Goal: Find specific page/section: Find specific page/section

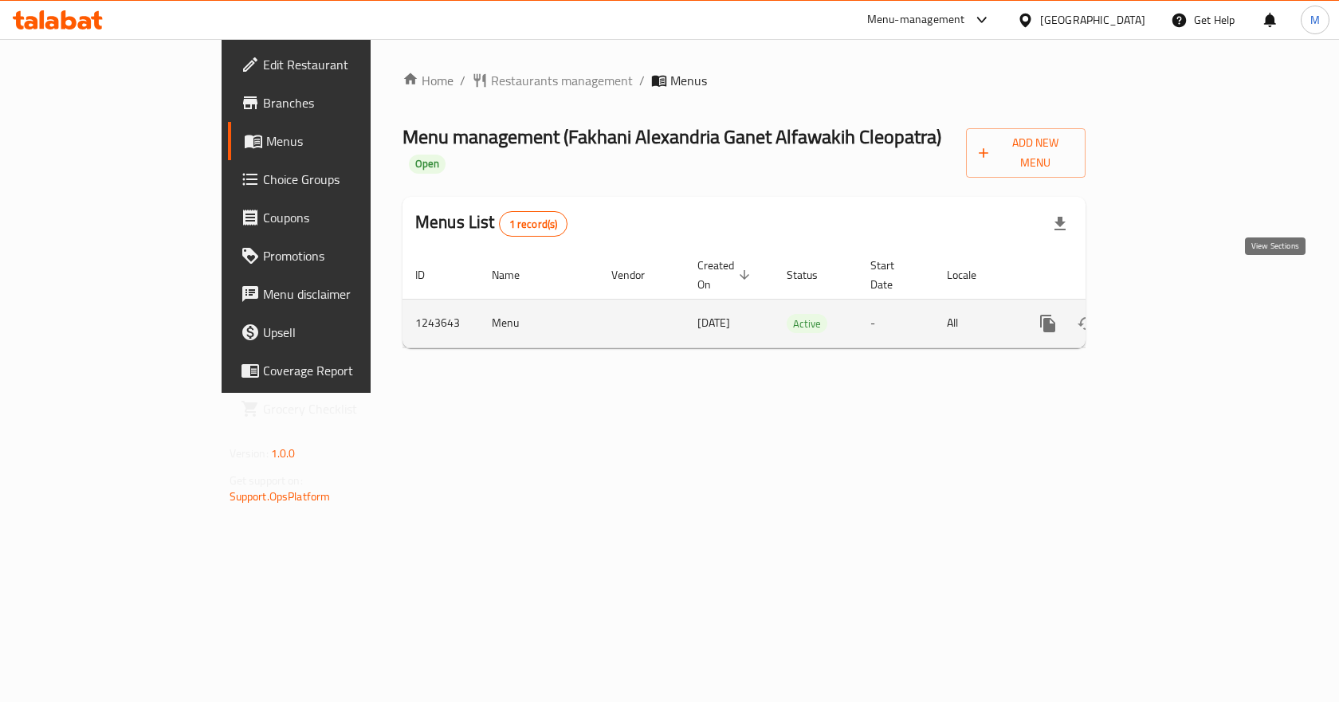
click at [1170, 316] on icon "enhanced table" at bounding box center [1163, 323] width 14 height 14
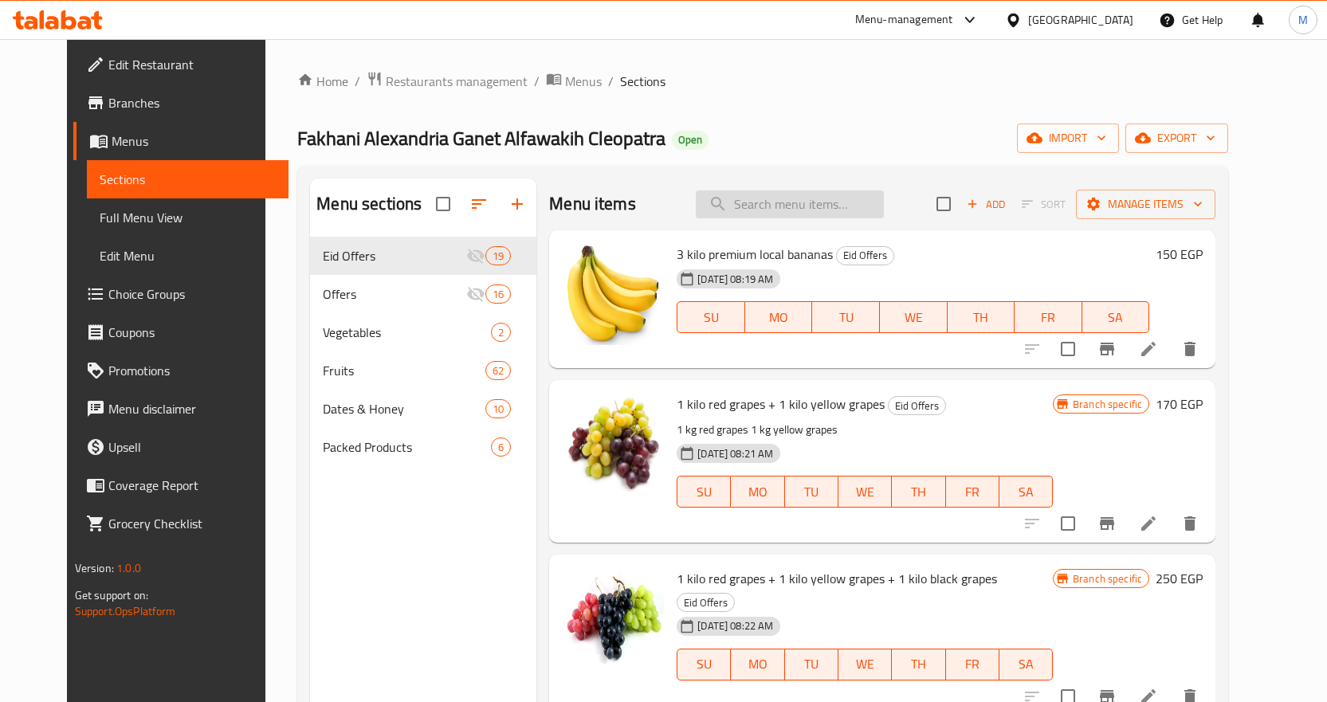
click at [816, 185] on div "Menu items Add Sort Manage items" at bounding box center [882, 205] width 666 height 52
click at [785, 209] on input "search" at bounding box center [790, 205] width 188 height 28
paste input "دراجون احمر"
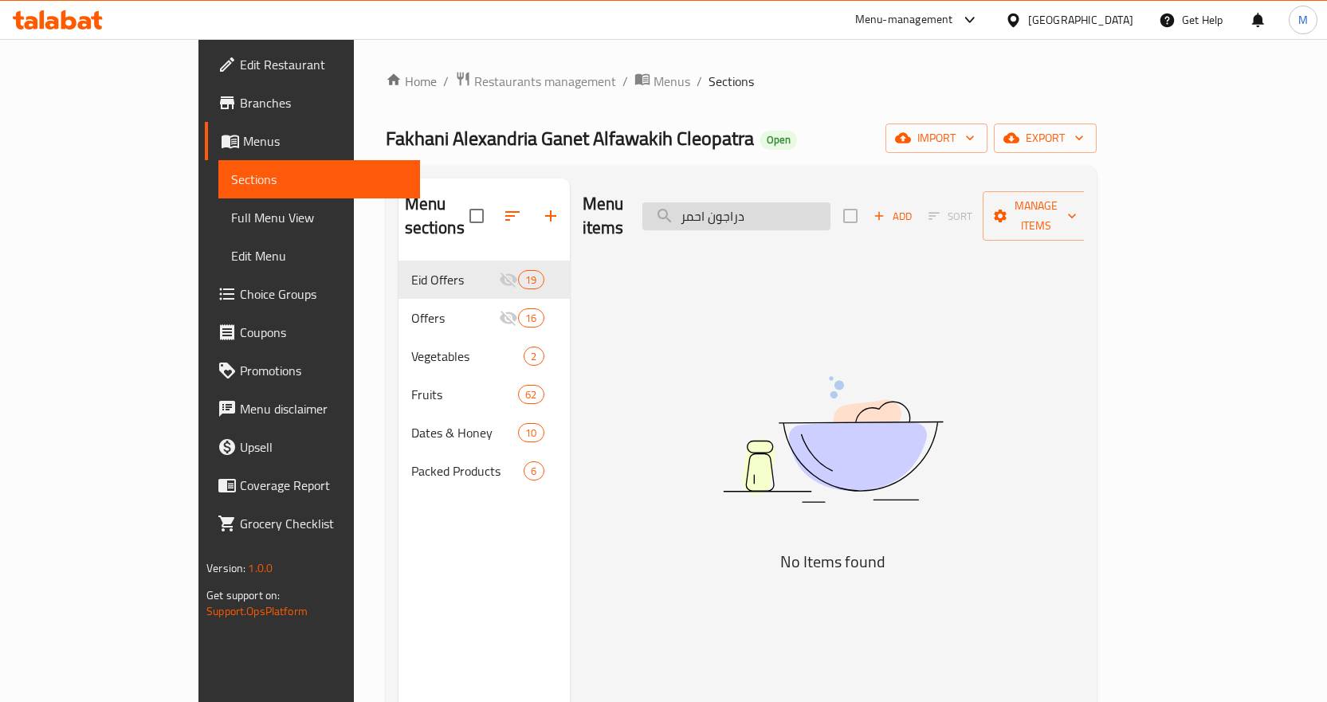
click at [831, 202] on input "دراجون احمر" at bounding box center [737, 216] width 188 height 28
paste input "فيتنامي"
click at [771, 210] on input "دراجون احمر فيتنامي" at bounding box center [737, 216] width 188 height 28
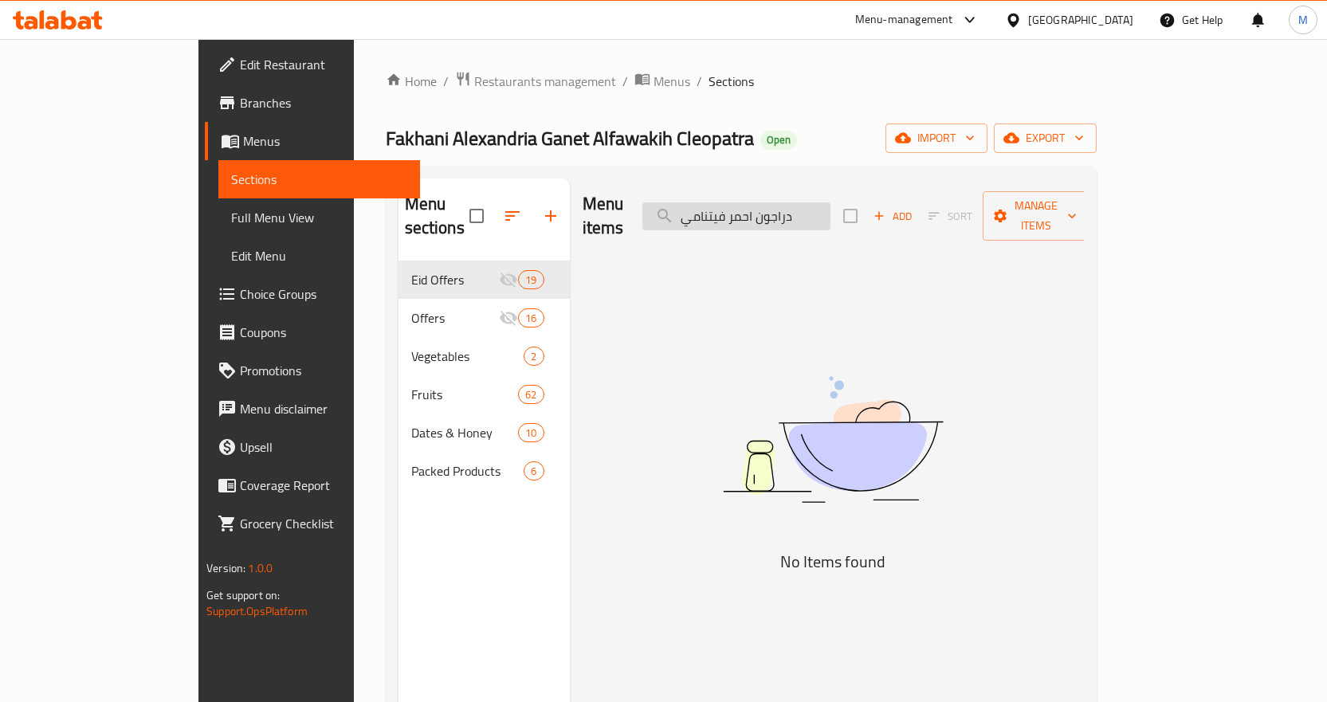
click at [771, 210] on input "دراجون احمر فيتنامي" at bounding box center [737, 216] width 188 height 28
click at [772, 210] on input "دراجون احمر" at bounding box center [737, 216] width 188 height 28
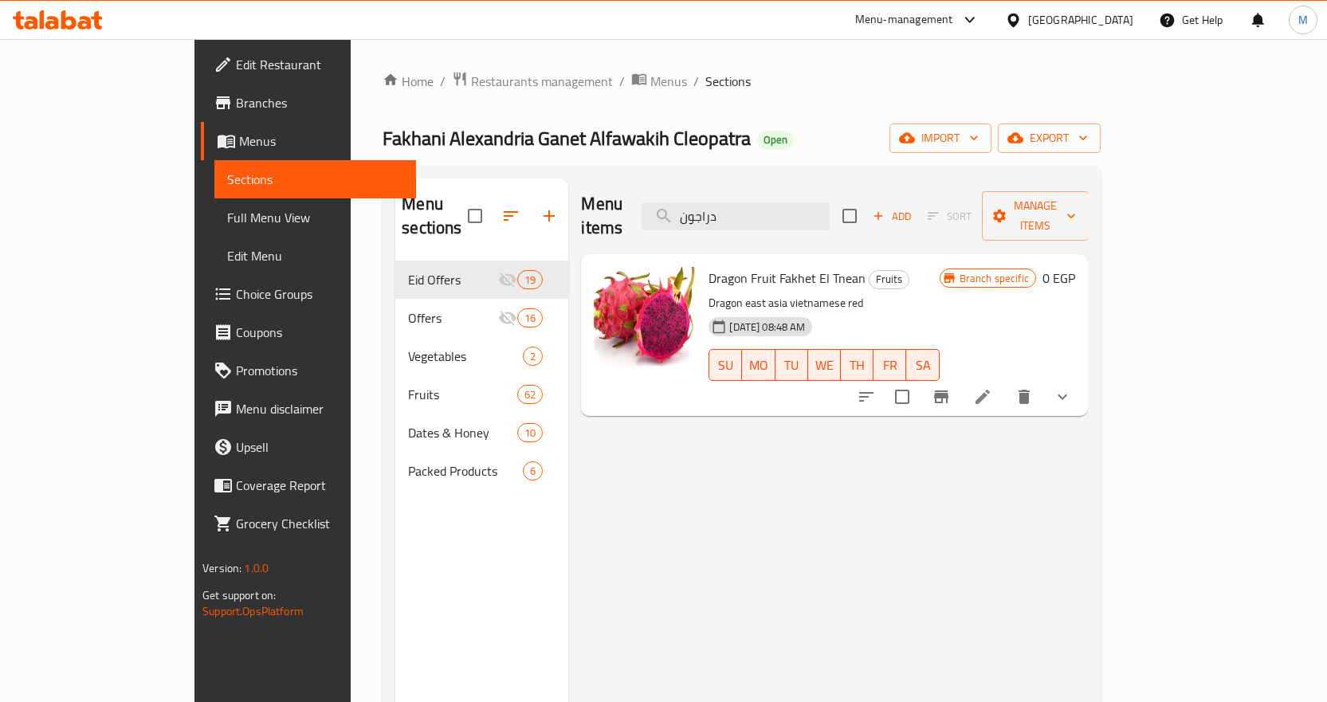
type input "دراجون"
click at [798, 266] on span "Dragon Fruit Fakhet El Tnean" at bounding box center [787, 278] width 157 height 24
click at [934, 267] on h6 "Dragon Fruit Fakhet El Tnean Fruits" at bounding box center [824, 278] width 230 height 22
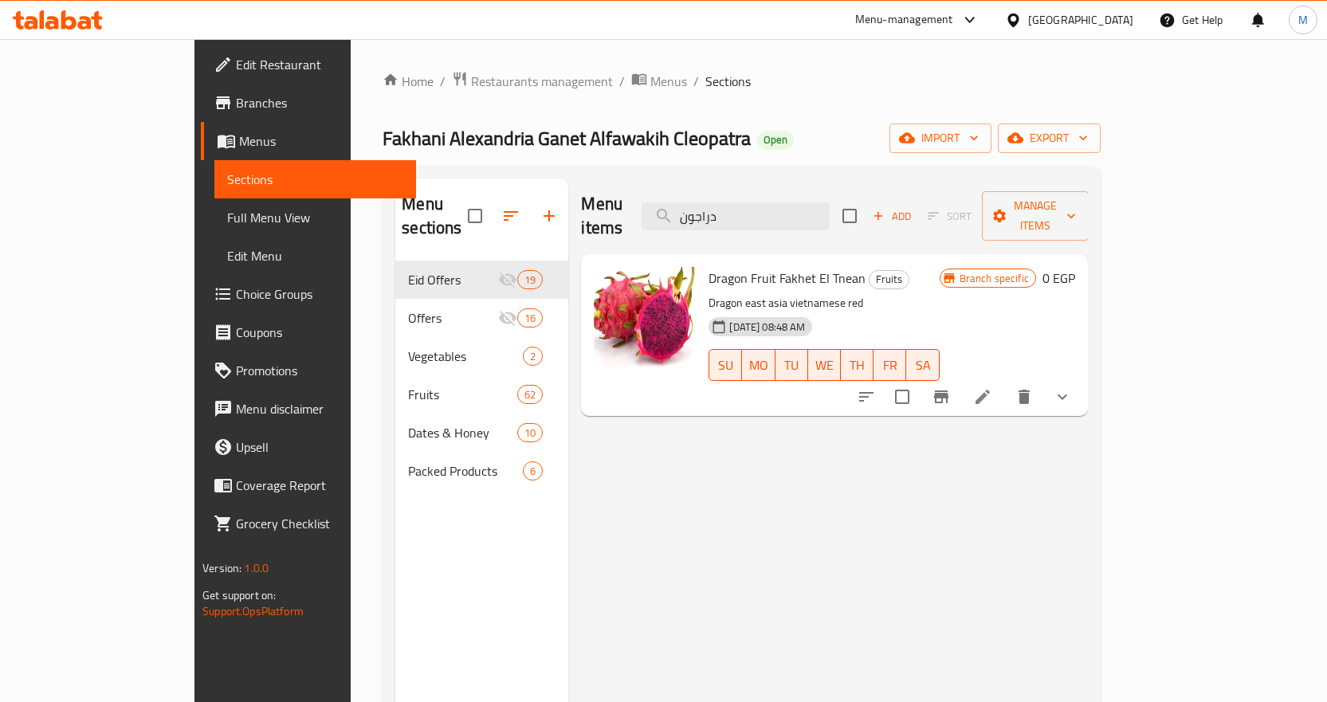
click at [509, 121] on span "Fakhani Alexandria Ganet Alfawakih Cleopatra" at bounding box center [567, 138] width 368 height 36
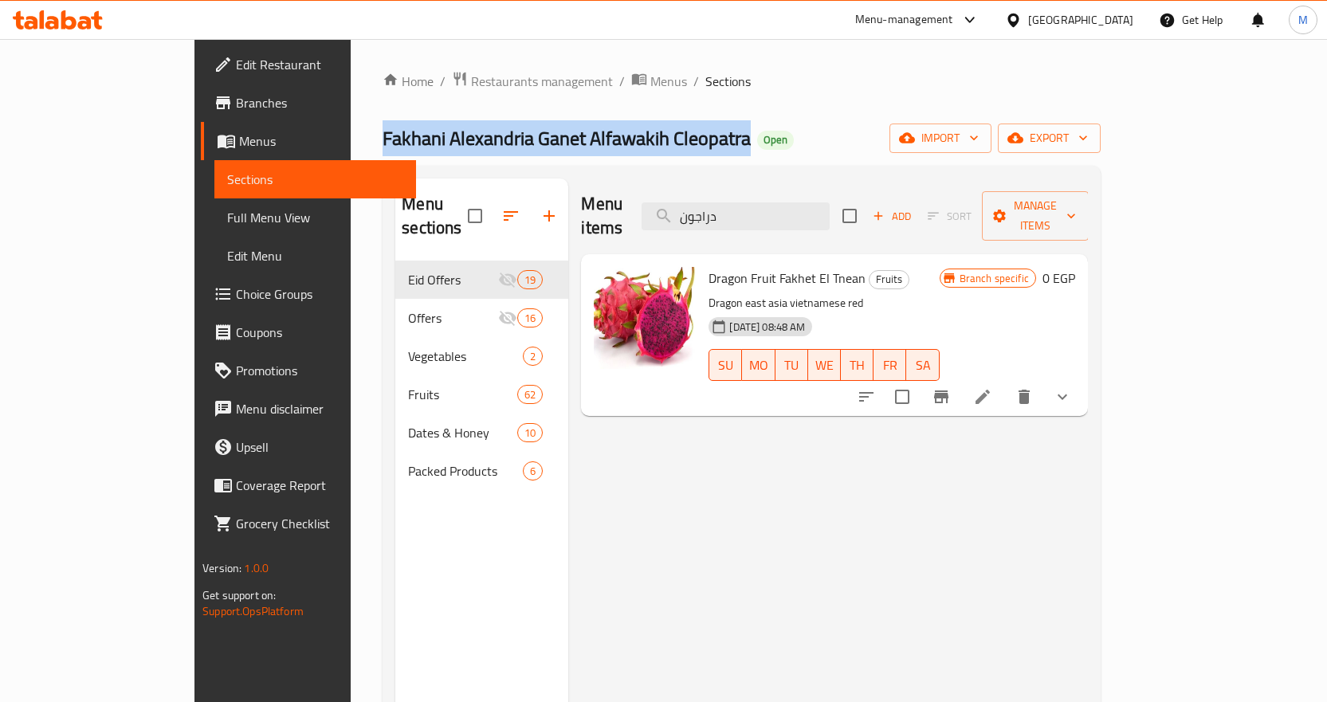
click at [509, 121] on span "Fakhani Alexandria Ganet Alfawakih Cleopatra" at bounding box center [567, 138] width 368 height 36
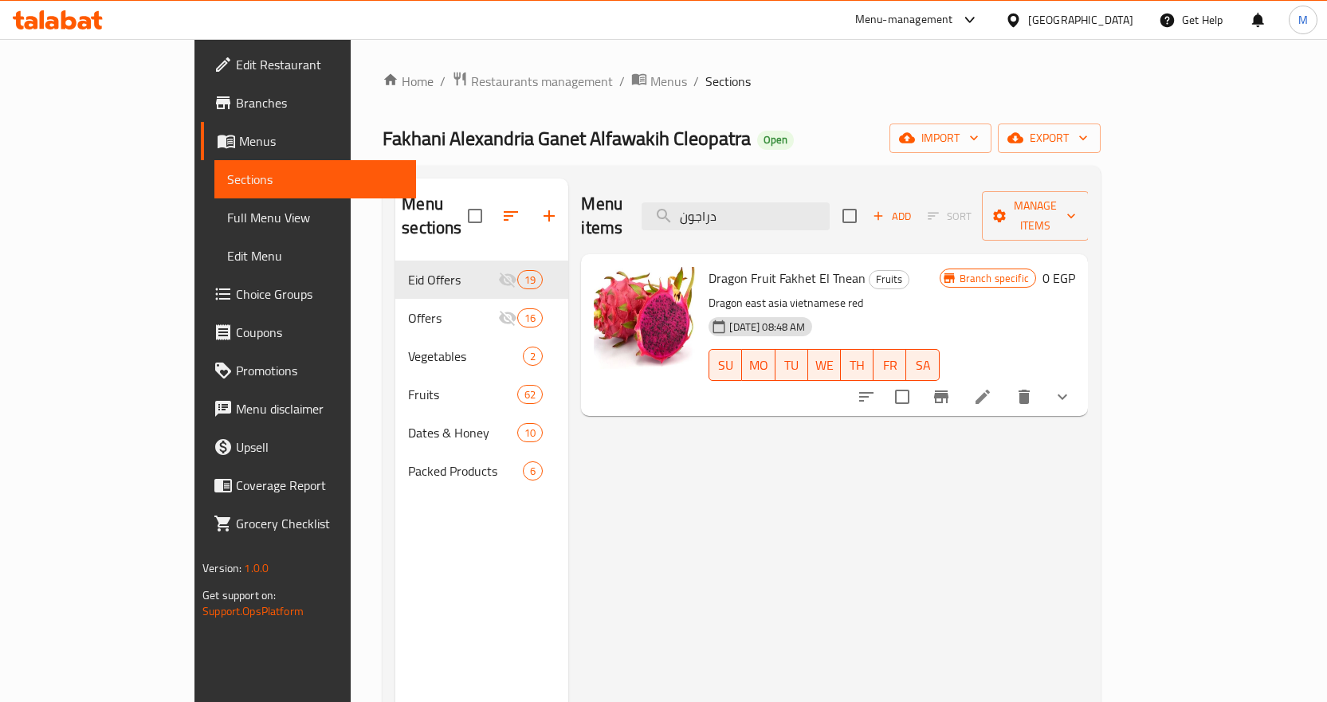
click at [738, 98] on div "Home / Restaurants management / Menus / Sections Fakhani [GEOGRAPHIC_DATA] Gane…" at bounding box center [742, 482] width 718 height 823
click at [538, 134] on span "Fakhani Alexandria Ganet Alfawakih Cleopatra" at bounding box center [567, 138] width 368 height 36
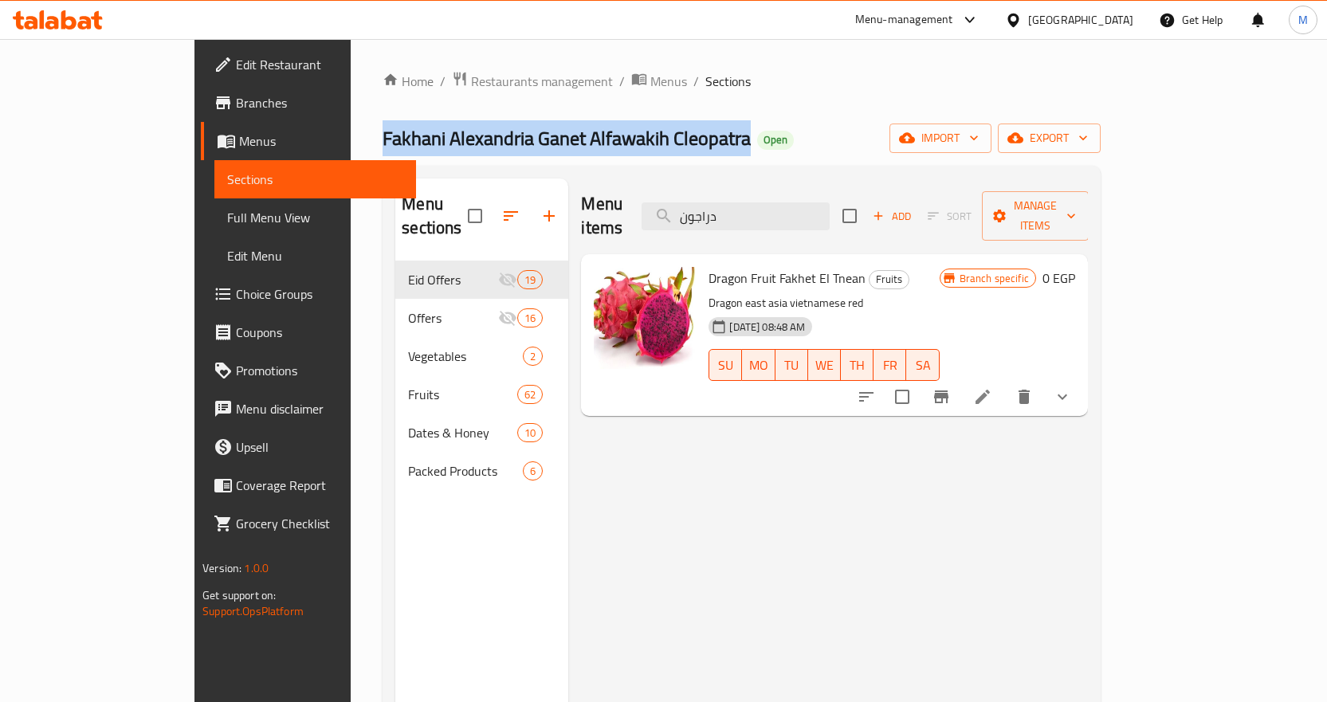
click at [538, 134] on span "Fakhani Alexandria Ganet Alfawakih Cleopatra" at bounding box center [567, 138] width 368 height 36
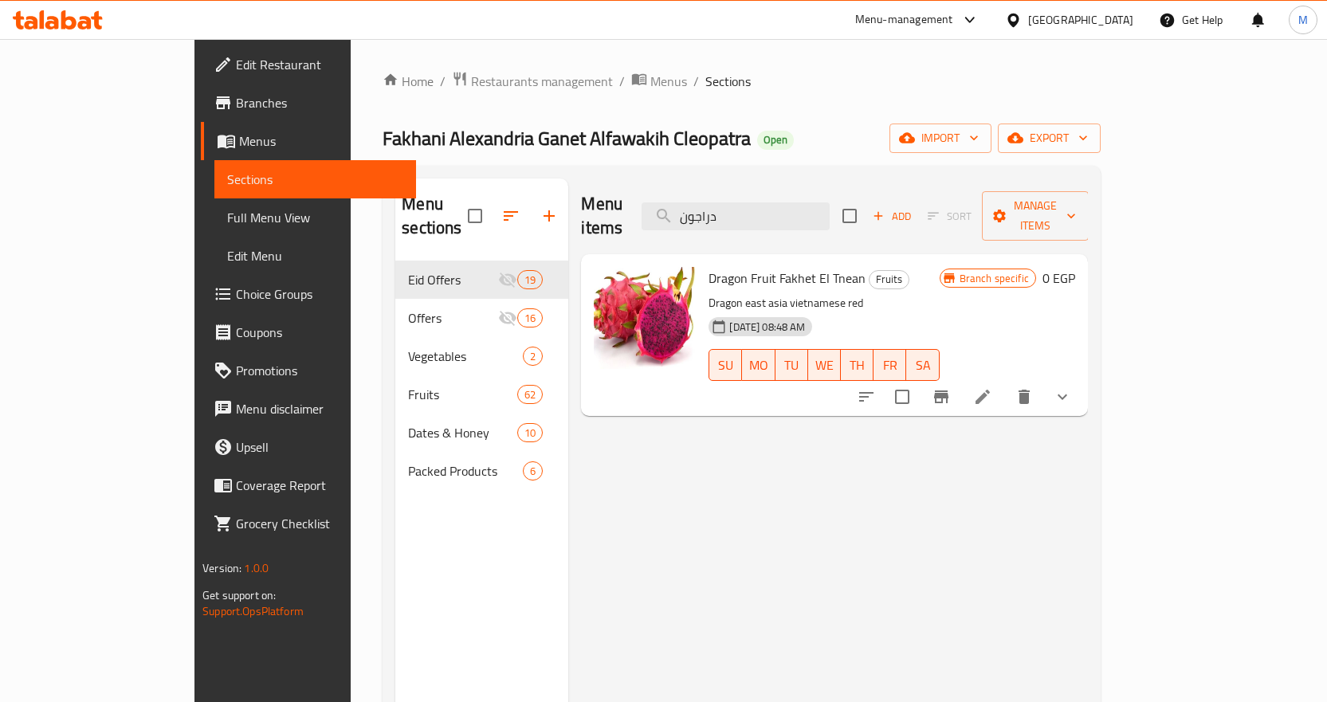
click at [778, 90] on ol "Home / Restaurants management / Menus / Sections" at bounding box center [742, 81] width 718 height 21
click at [1082, 386] on div at bounding box center [964, 397] width 234 height 38
click at [1072, 387] on icon "show more" at bounding box center [1062, 396] width 19 height 19
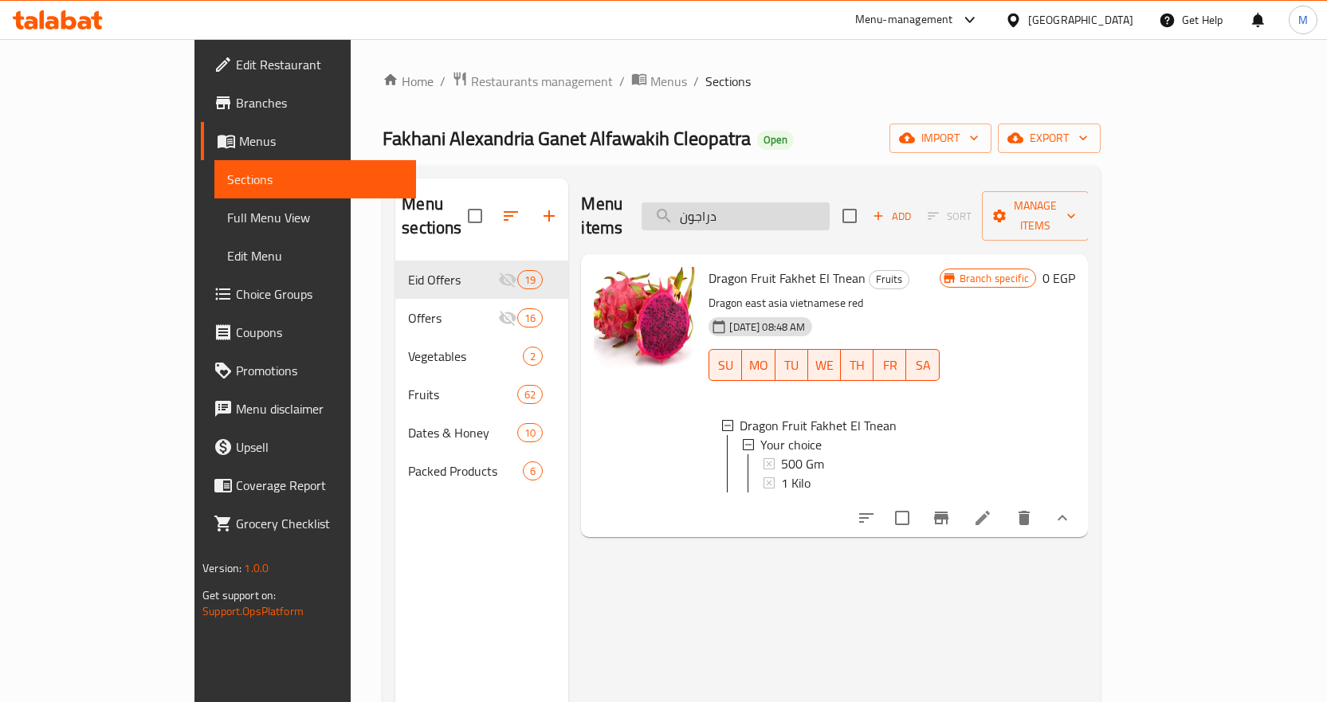
click at [816, 213] on input "دراجون" at bounding box center [736, 216] width 188 height 28
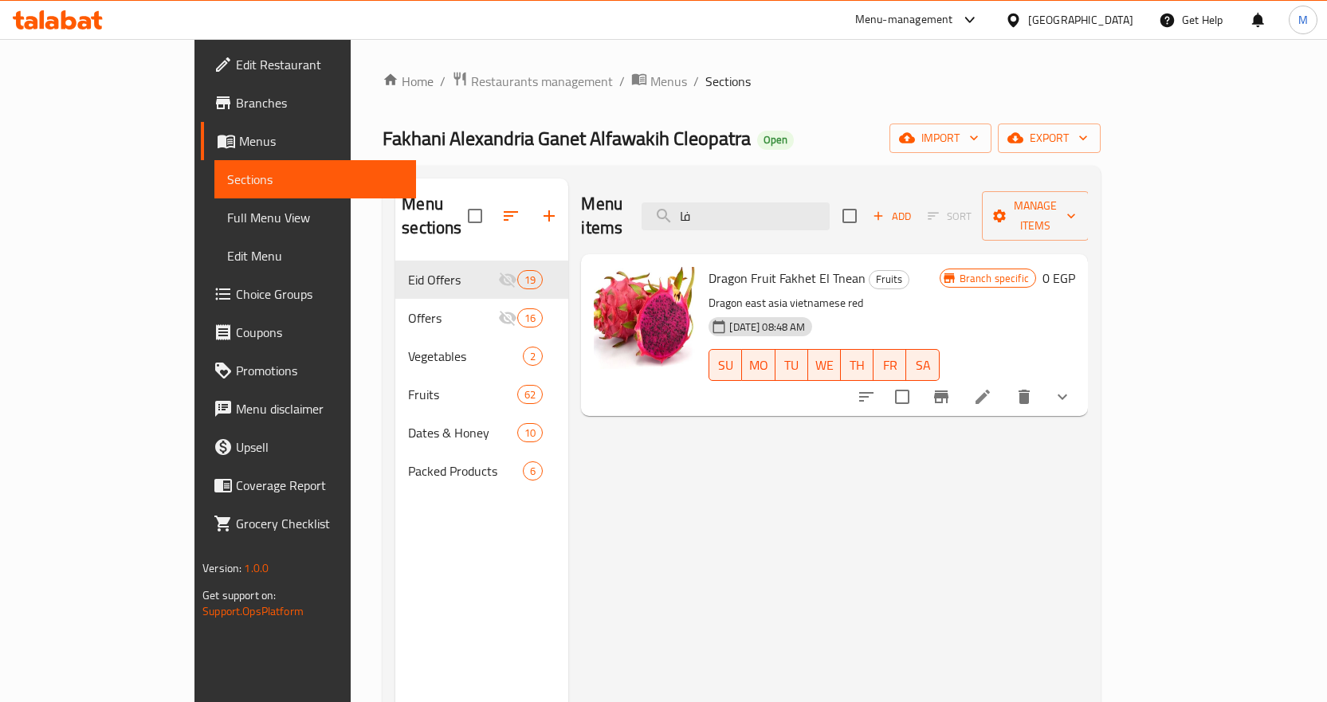
type input "ف"
type input "تنين"
click at [801, 266] on span "Dragon Fruit Fakhet El Tnean" at bounding box center [787, 278] width 157 height 24
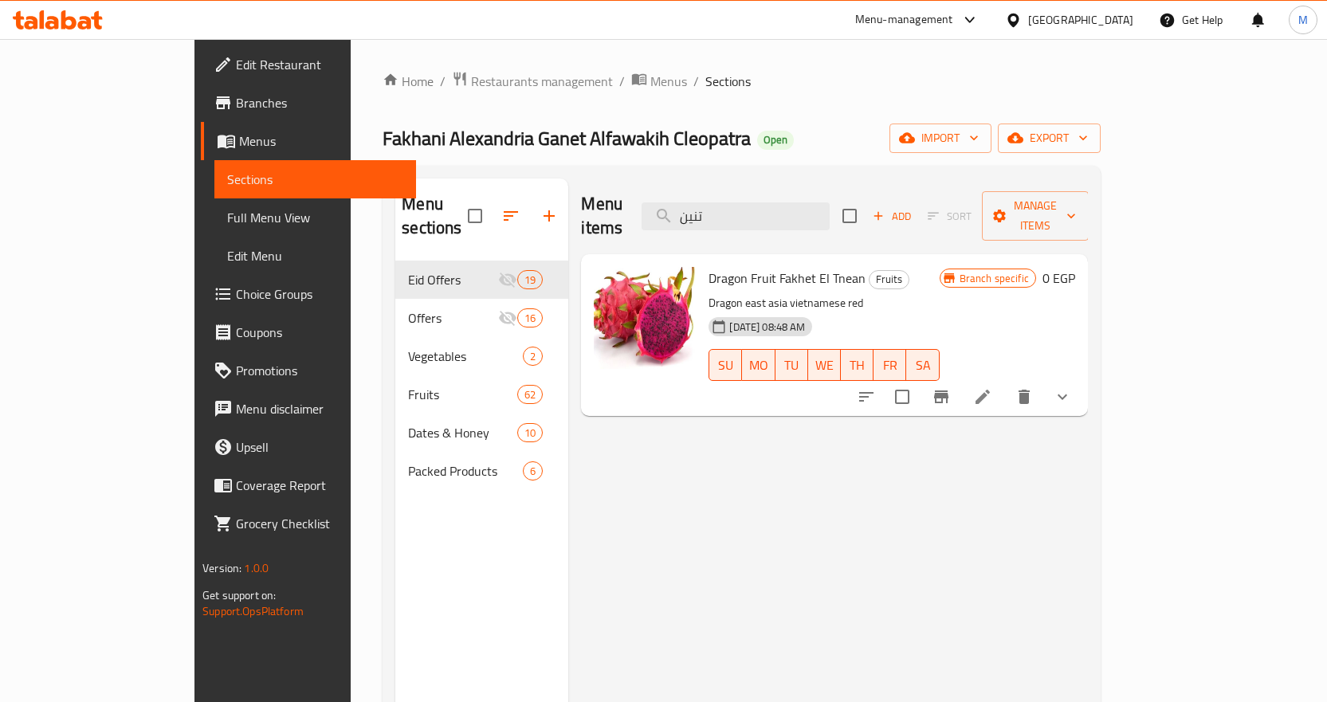
click at [939, 267] on h6 "Dragon Fruit Fakhet El Tnean Fruits" at bounding box center [824, 278] width 230 height 22
click at [792, 266] on span "Dragon Fruit Fakhet El Tnean" at bounding box center [787, 278] width 157 height 24
click at [939, 267] on h6 "Dragon Fruit Fakhet El Tnean Fruits" at bounding box center [824, 278] width 230 height 22
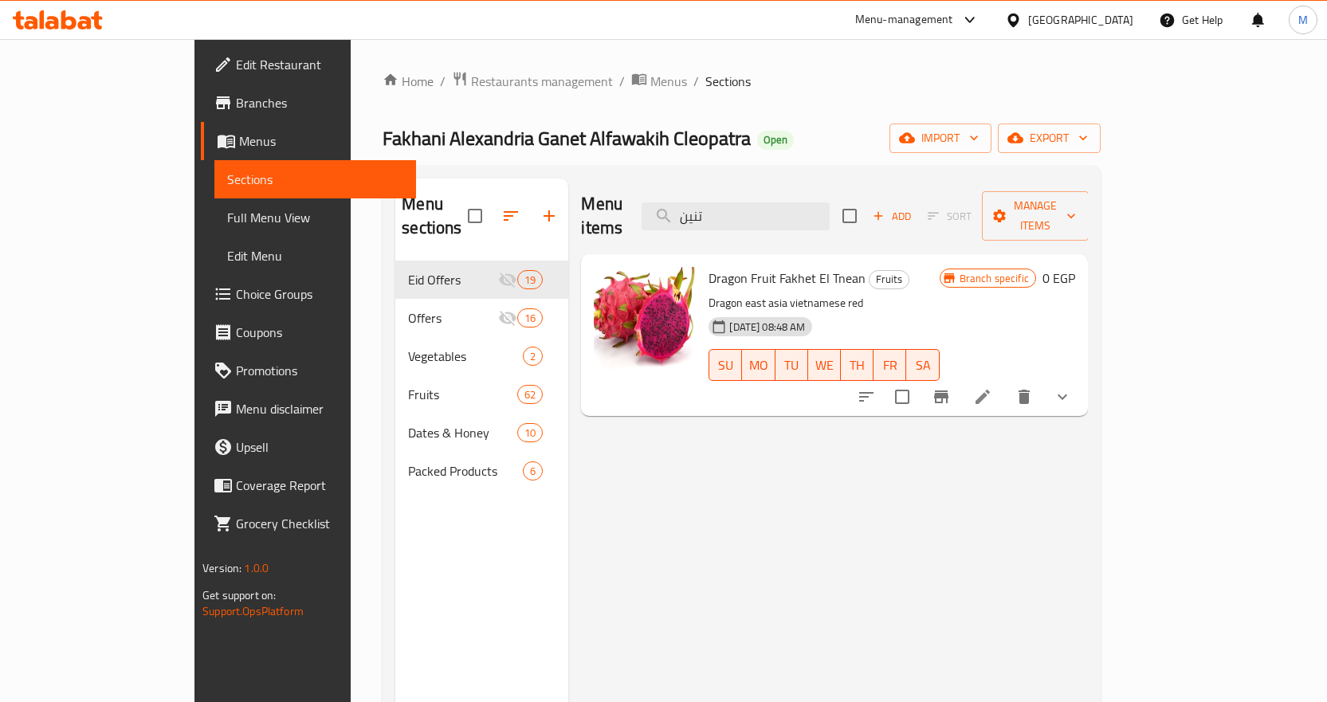
click at [737, 266] on span "Dragon Fruit Fakhet El Tnean" at bounding box center [787, 278] width 157 height 24
click at [913, 123] on div "Home / Restaurants management / Menus / Sections Fakhani [GEOGRAPHIC_DATA] Gane…" at bounding box center [742, 482] width 718 height 823
click at [1072, 387] on icon "show more" at bounding box center [1062, 396] width 19 height 19
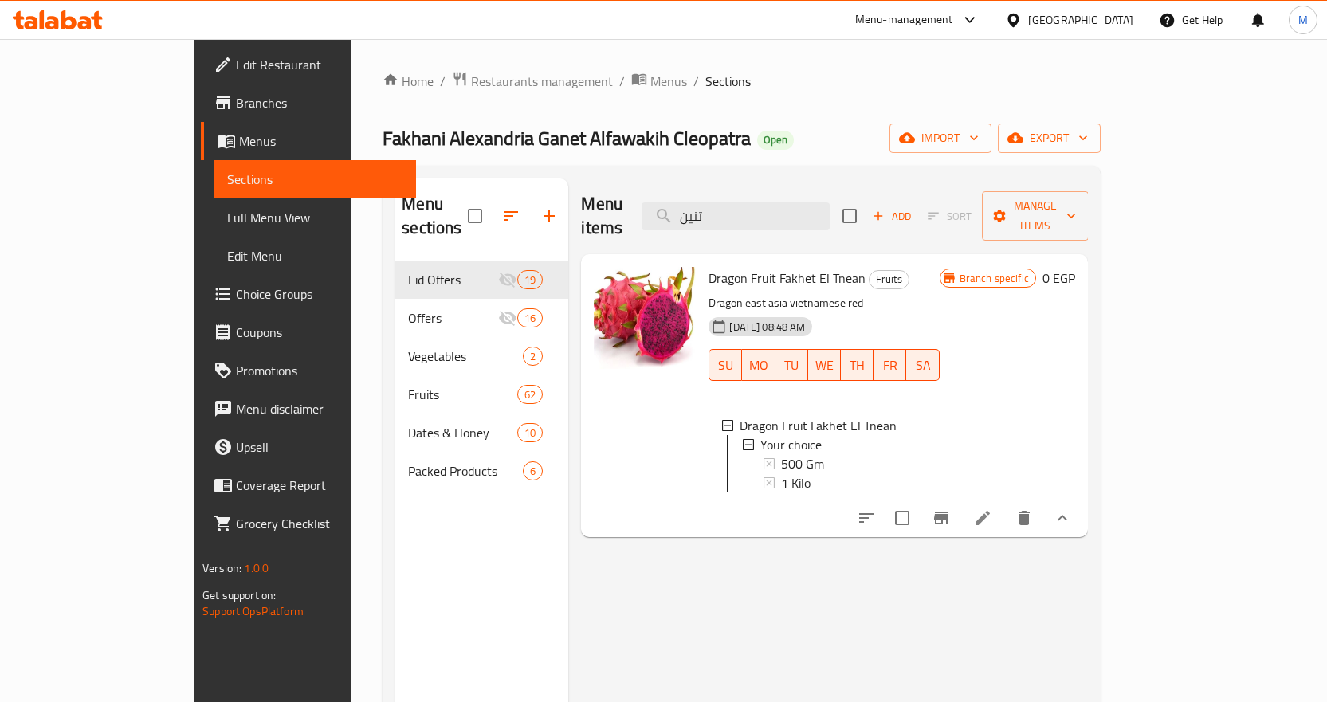
click at [862, 136] on div "Fakhani Alexandria Ganet Alfawakih Cleopatra Open import export" at bounding box center [742, 138] width 718 height 29
click at [948, 99] on div "Home / Restaurants management / Menus / Sections Fakhani Alexandria Ganet Alfaw…" at bounding box center [742, 482] width 718 height 823
click at [471, 88] on span "Restaurants management" at bounding box center [542, 81] width 142 height 19
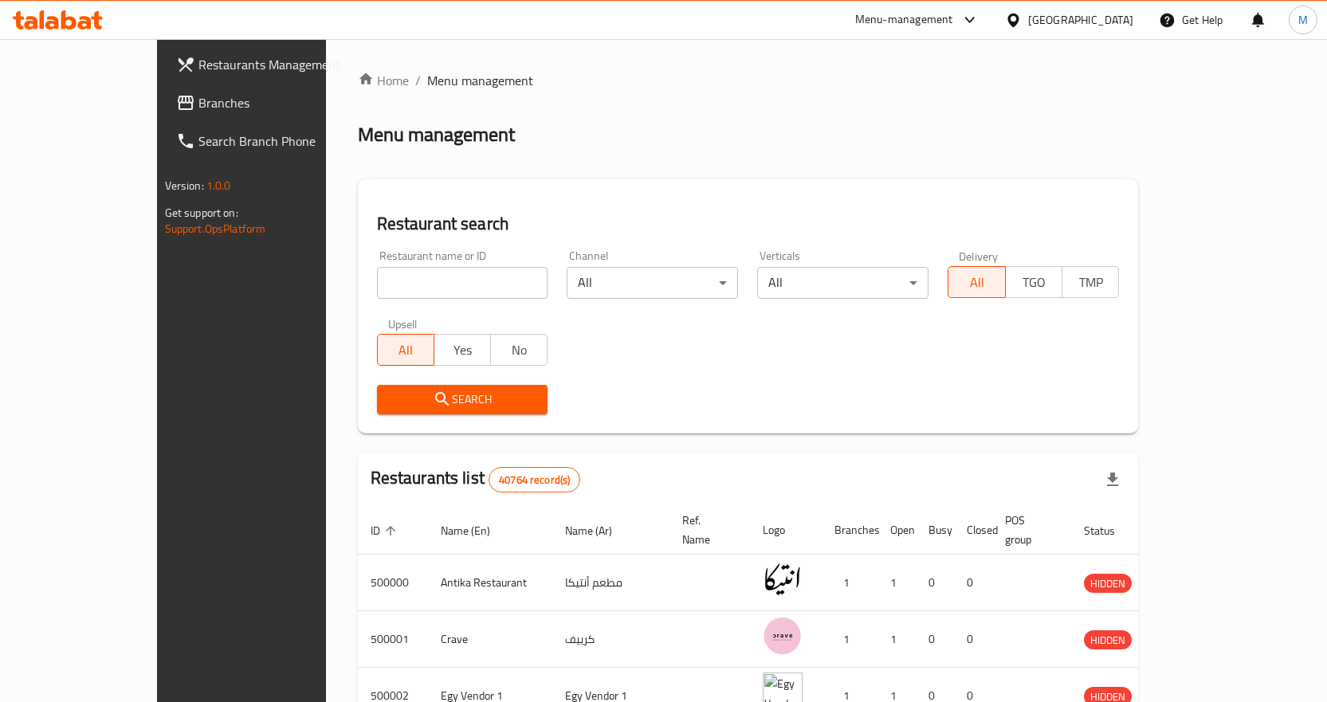
click at [393, 268] on input "search" at bounding box center [462, 283] width 171 height 32
paste input "Amigos burger"
type input "Amigos burger"
click button "Search" at bounding box center [462, 399] width 171 height 29
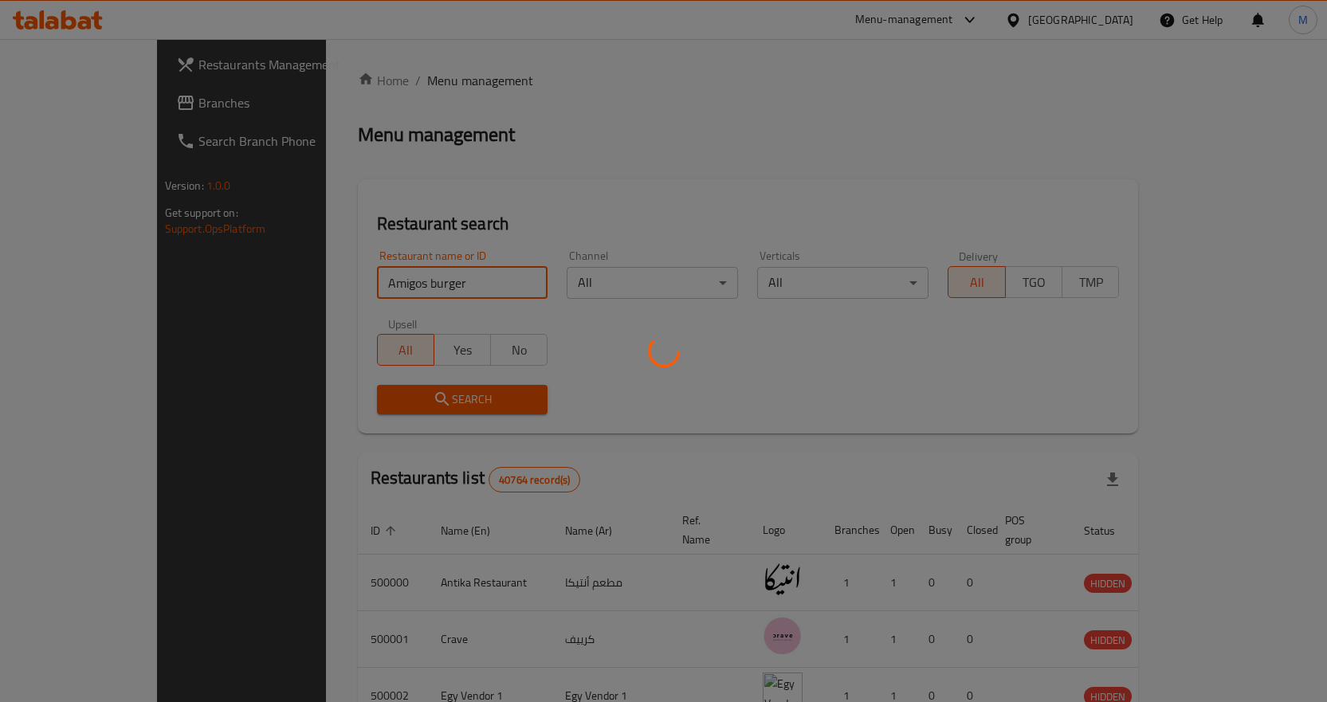
click at [1103, 19] on div at bounding box center [663, 351] width 1327 height 702
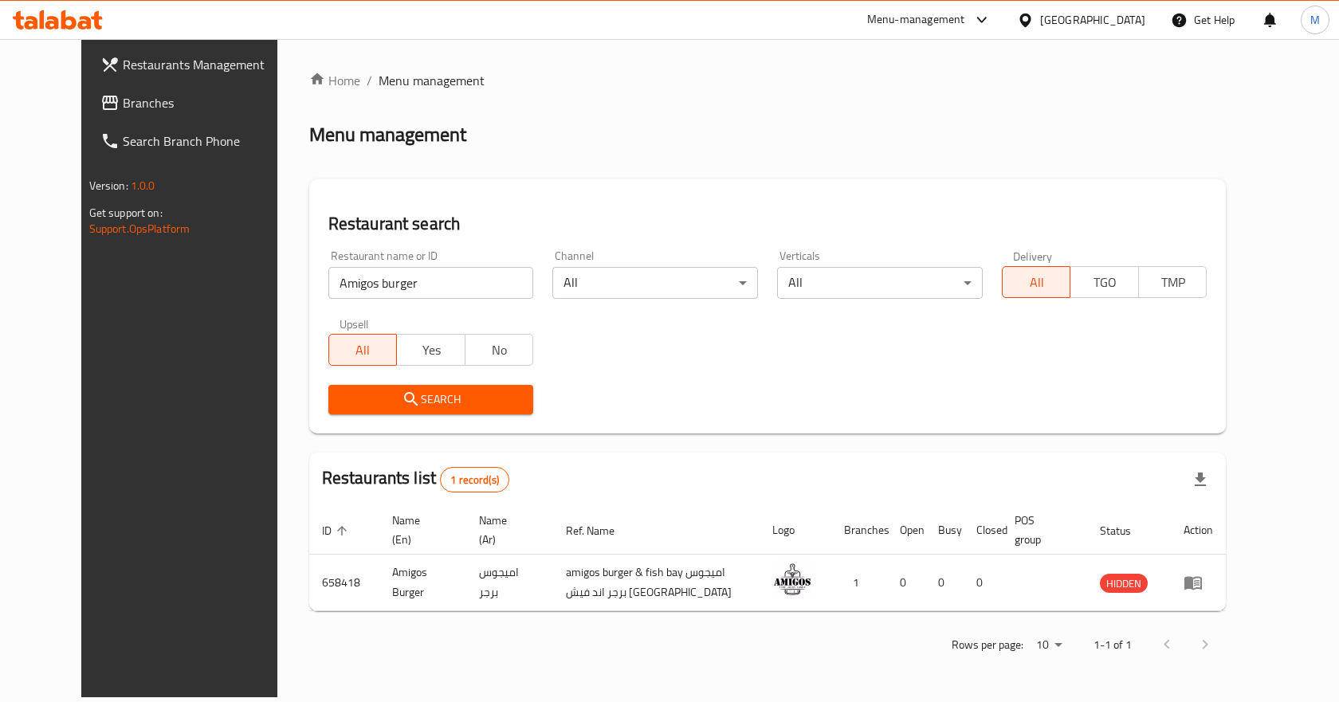
click at [1034, 19] on icon at bounding box center [1025, 20] width 17 height 17
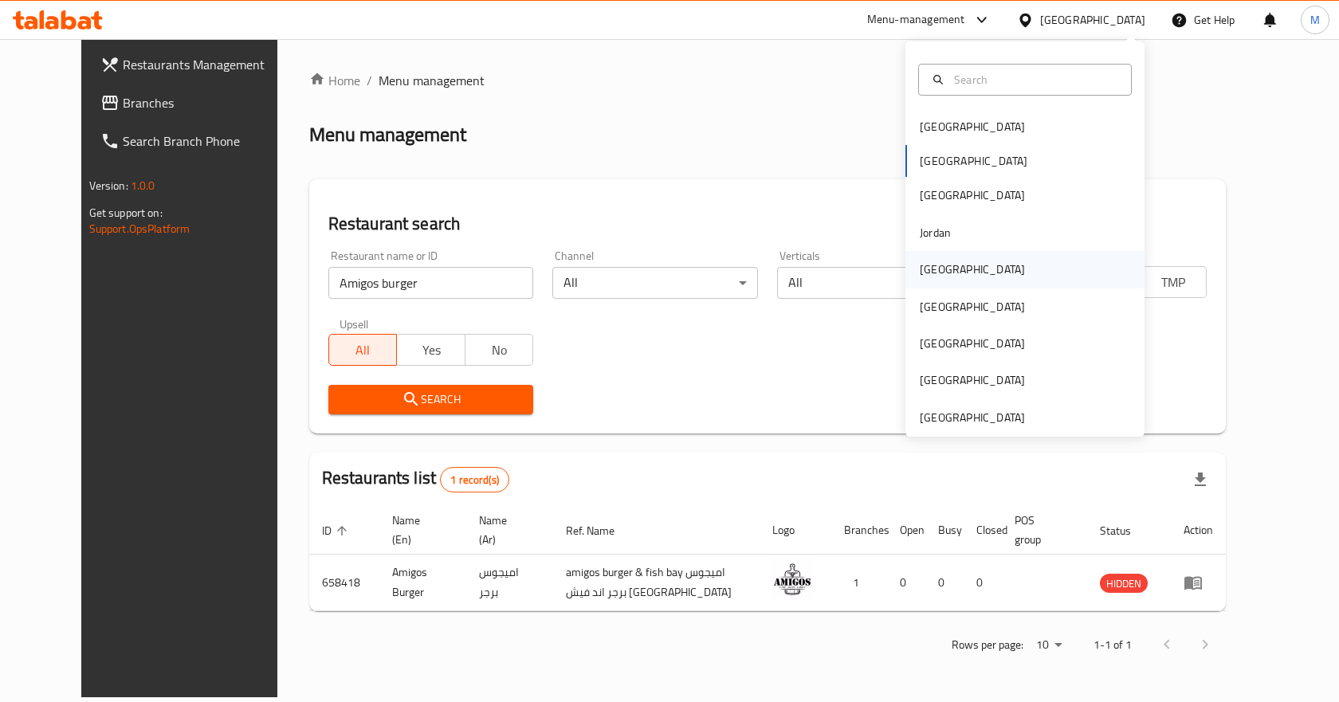
click at [945, 278] on div "[GEOGRAPHIC_DATA]" at bounding box center [972, 269] width 131 height 37
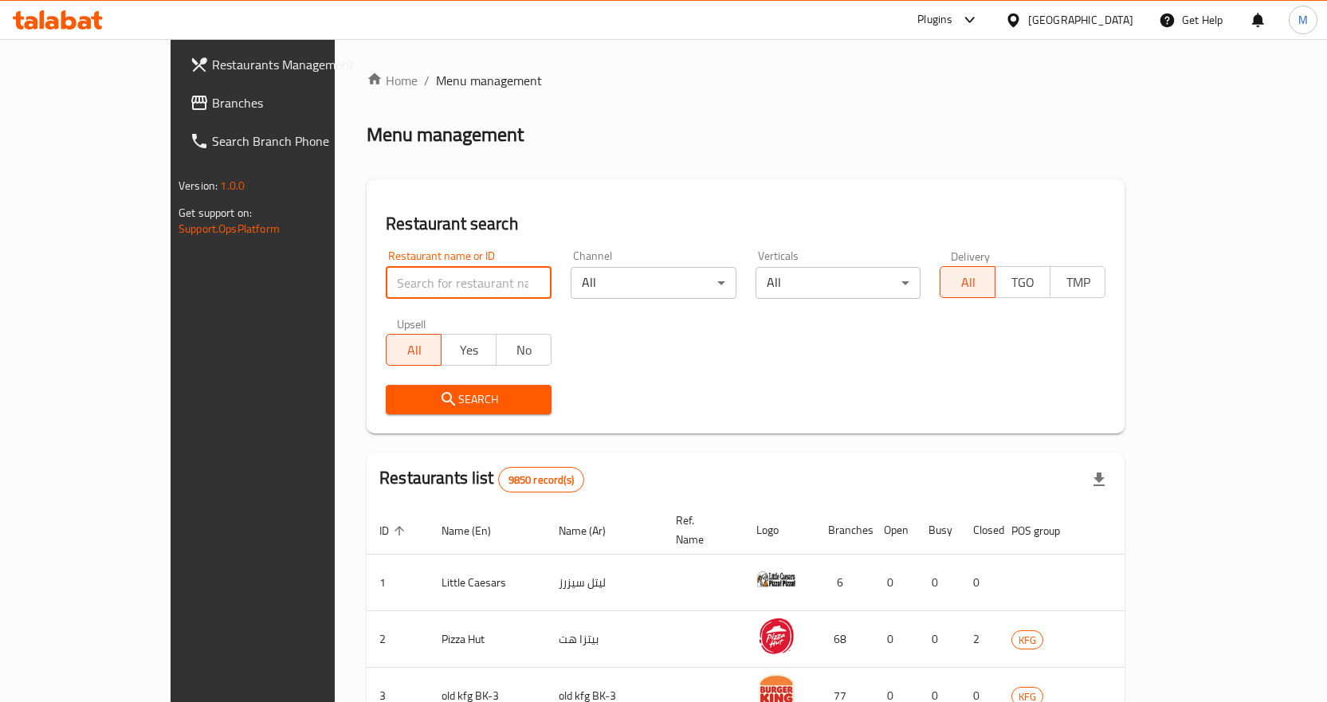
click at [386, 277] on input "search" at bounding box center [469, 283] width 166 height 32
paste input "Amigos burger"
type input "Amigos burger"
click button "Search" at bounding box center [469, 399] width 166 height 29
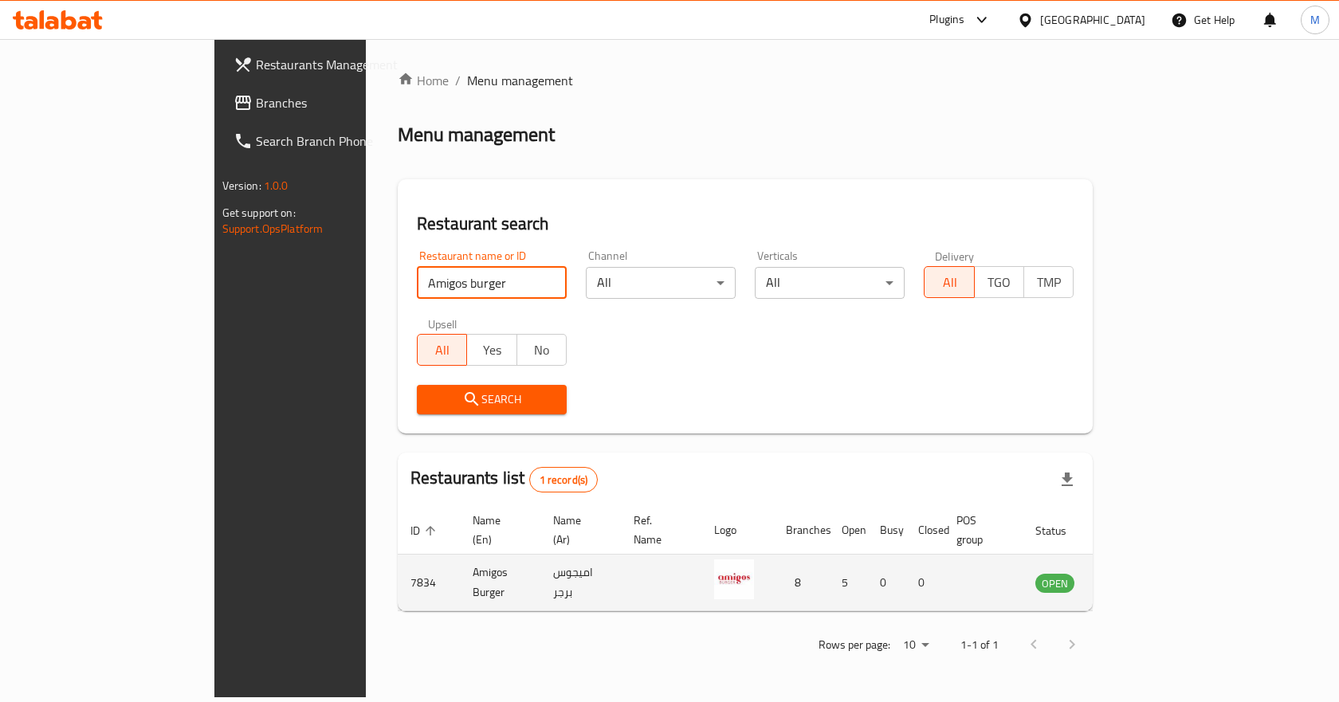
click at [460, 565] on td "Amigos Burger" at bounding box center [500, 583] width 81 height 57
copy td "Amigos Burger"
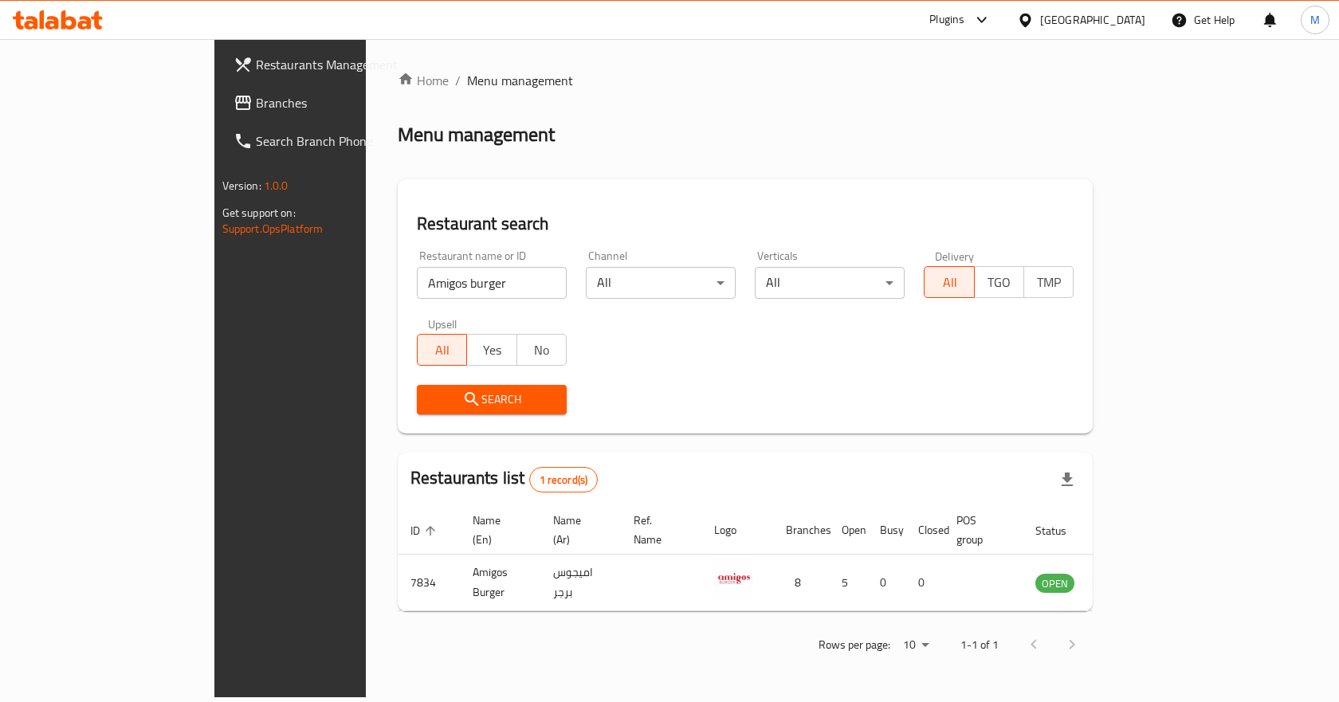
click at [417, 278] on input "Amigos burger" at bounding box center [492, 283] width 150 height 32
click at [1134, 22] on div "[GEOGRAPHIC_DATA]" at bounding box center [1092, 20] width 105 height 18
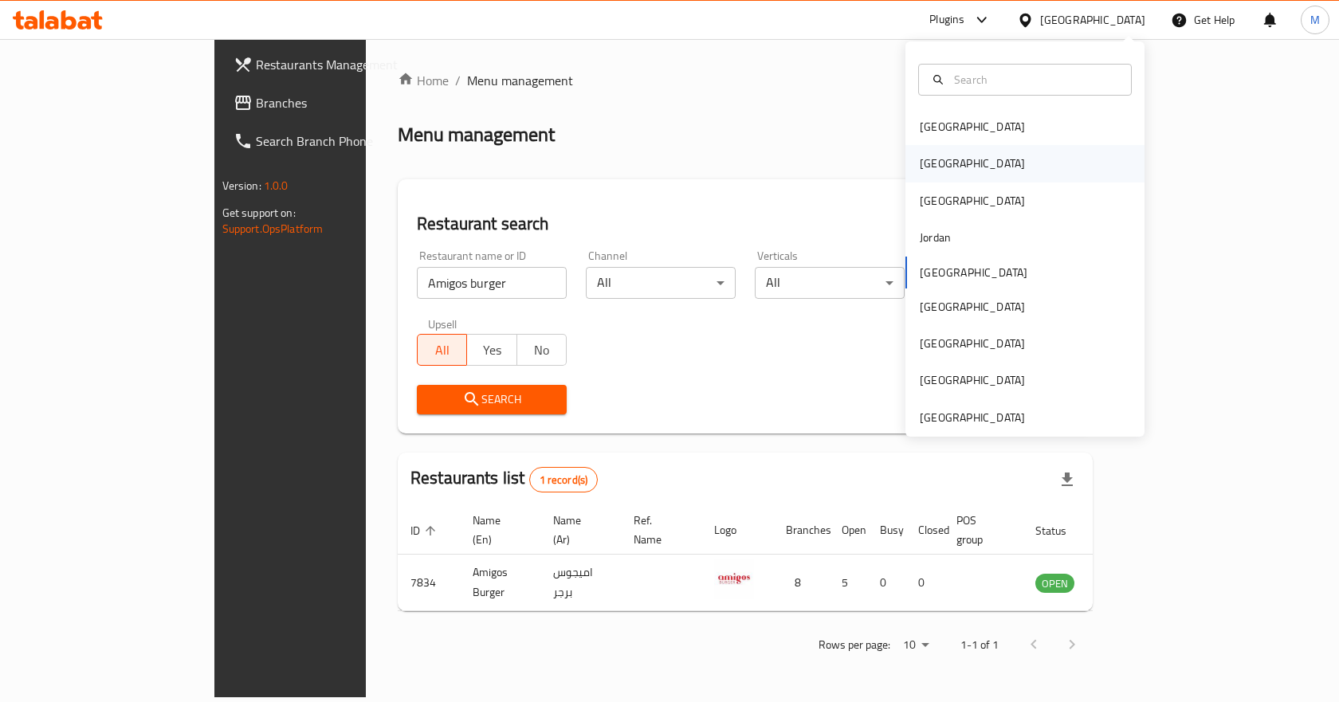
click at [1006, 157] on div "[GEOGRAPHIC_DATA]" at bounding box center [1025, 163] width 239 height 37
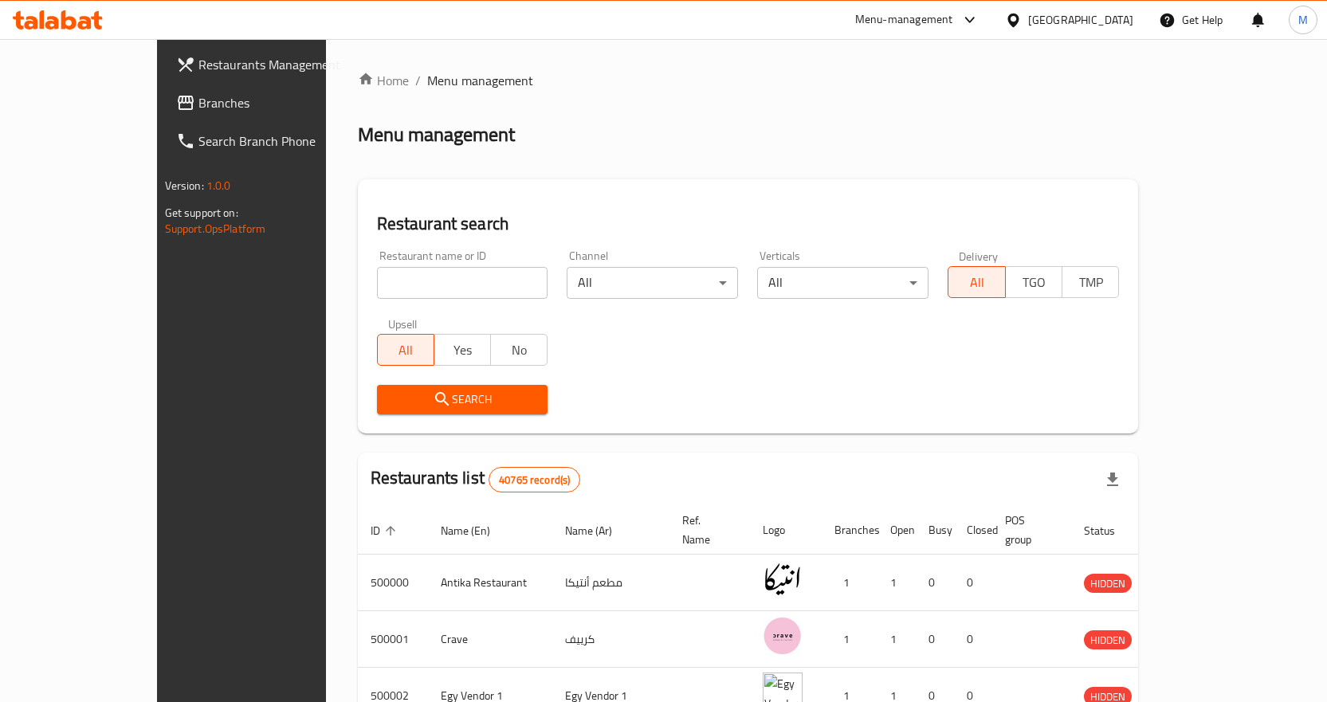
click at [425, 278] on input "search" at bounding box center [462, 283] width 171 height 32
paste input "[DEMOGRAPHIC_DATA] الشرق"
type input "[DEMOGRAPHIC_DATA] الشرق"
click button "Search" at bounding box center [462, 399] width 171 height 29
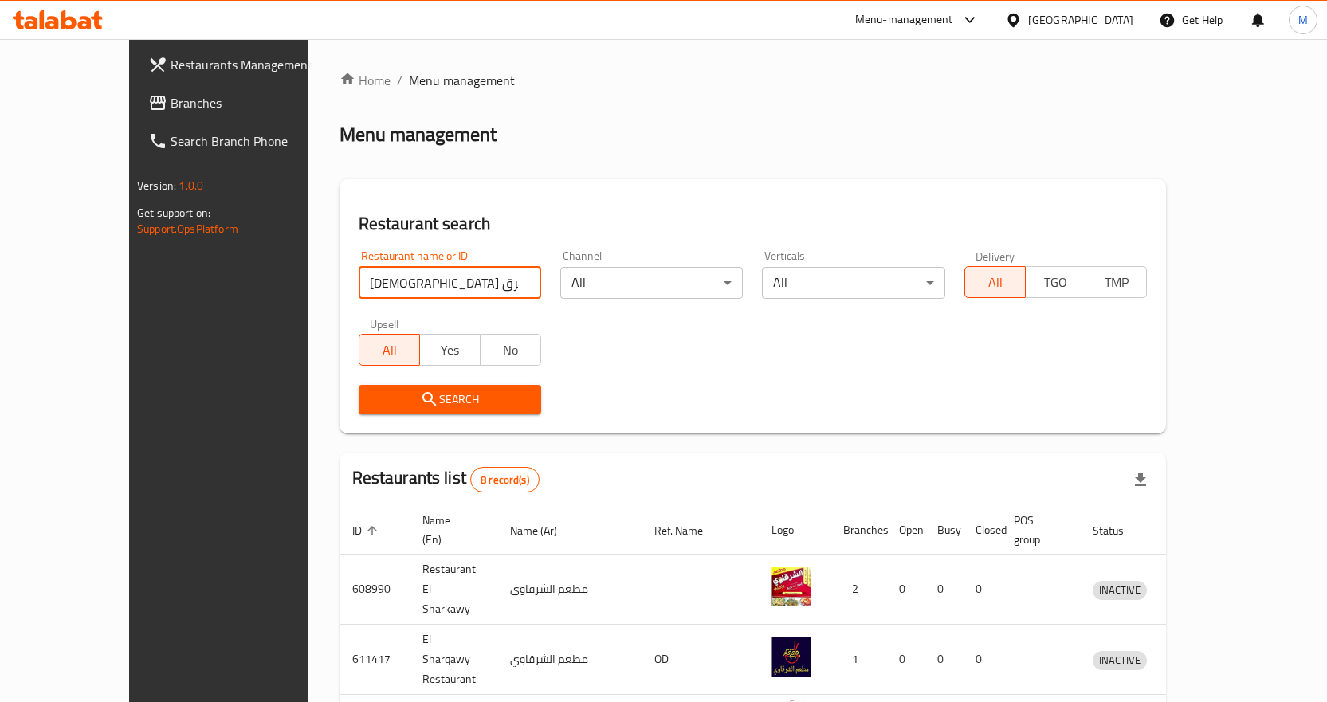
click at [171, 100] on span "Branches" at bounding box center [254, 102] width 167 height 19
